Goal: Transaction & Acquisition: Purchase product/service

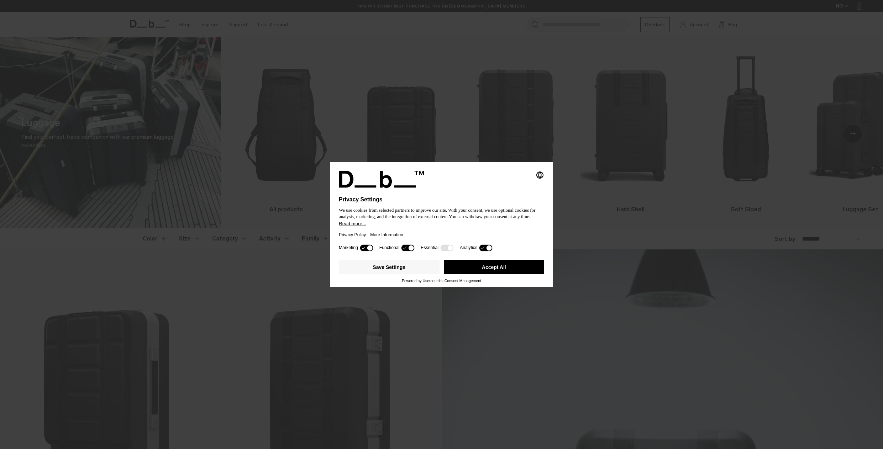
click at [516, 275] on button "Accept All" at bounding box center [494, 267] width 101 height 14
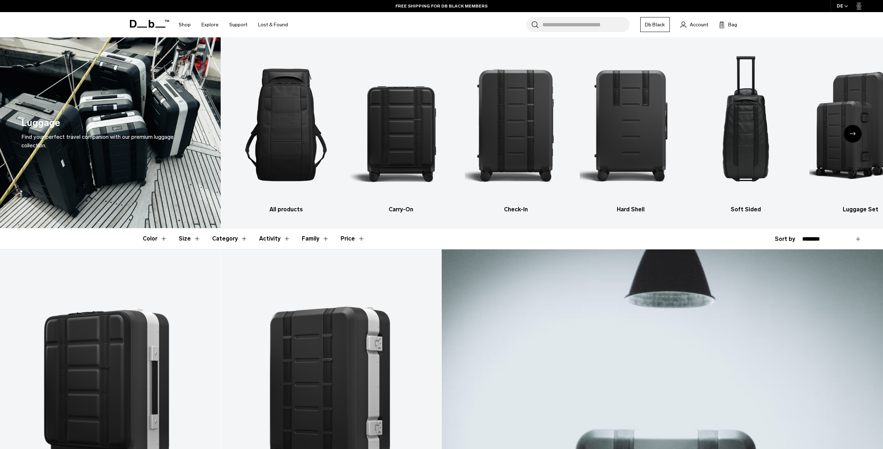
click at [180, 237] on button "Size" at bounding box center [190, 239] width 22 height 21
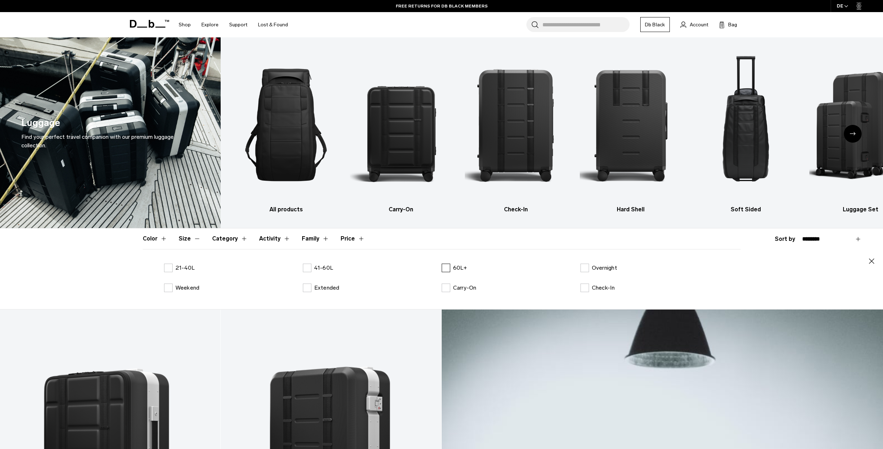
click at [446, 265] on label "60L+" at bounding box center [455, 268] width 26 height 9
